Goal: Find contact information: Obtain details needed to contact an individual or organization

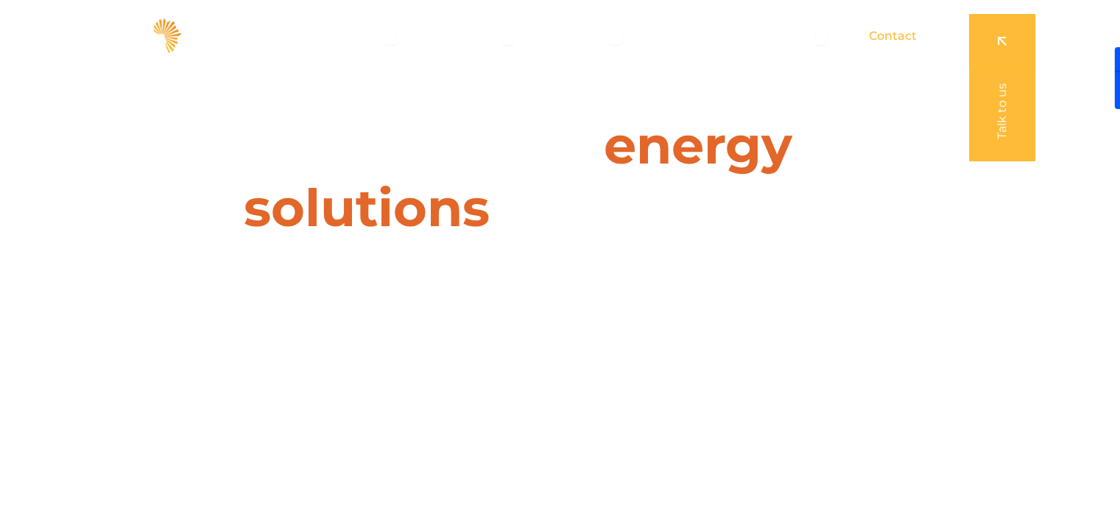
click at [899, 35] on span "Contact" at bounding box center [893, 36] width 48 height 18
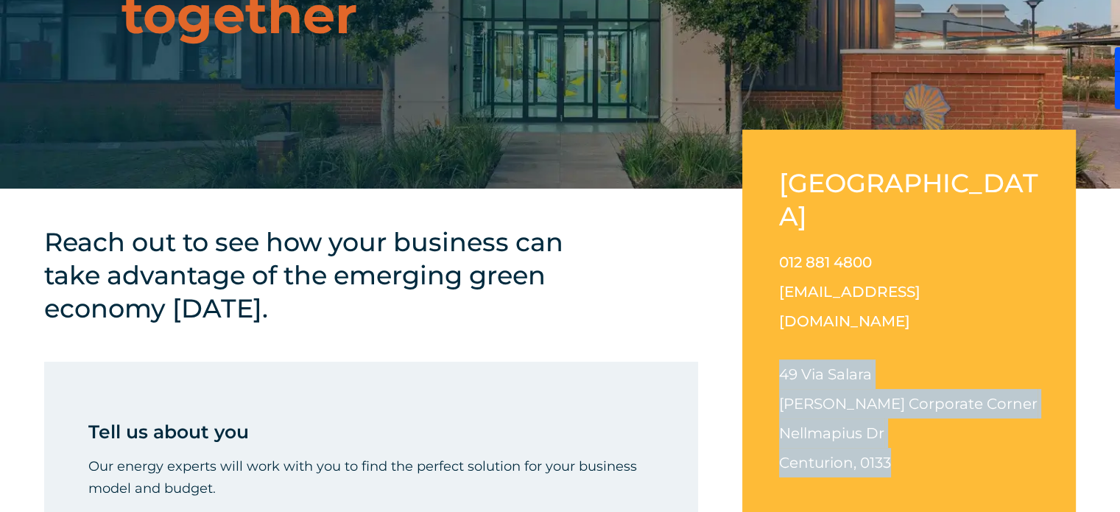
drag, startPoint x: 781, startPoint y: 311, endPoint x: 893, endPoint y: 403, distance: 145.0
click at [893, 403] on p "[STREET_ADDRESS][PERSON_NAME][PERSON_NAME]" at bounding box center [909, 418] width 260 height 118
copy p "49 Via Salara Irene Corporate Corner Nellmapius Dr Centurion, 0133"
